Goal: Task Accomplishment & Management: Manage account settings

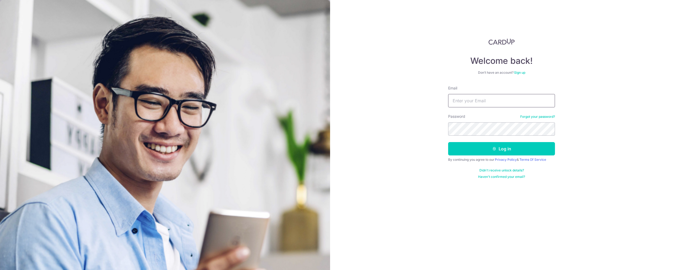
type input "[EMAIL_ADDRESS][DOMAIN_NAME]"
click at [475, 100] on input "[EMAIL_ADDRESS][DOMAIN_NAME]" at bounding box center [501, 100] width 107 height 13
click at [482, 101] on input "[EMAIL_ADDRESS][DOMAIN_NAME]" at bounding box center [501, 100] width 107 height 13
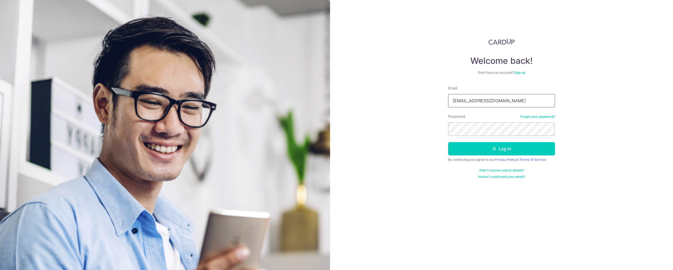
click at [482, 101] on input "[EMAIL_ADDRESS][DOMAIN_NAME]" at bounding box center [501, 100] width 107 height 13
click at [616, 84] on div "Welcome back! Don’t have an account? Sign up Email [EMAIL_ADDRESS][DOMAIN_NAME]…" at bounding box center [501, 135] width 343 height 270
click at [524, 147] on button "Log in" at bounding box center [501, 148] width 107 height 13
